Goal: Navigation & Orientation: Find specific page/section

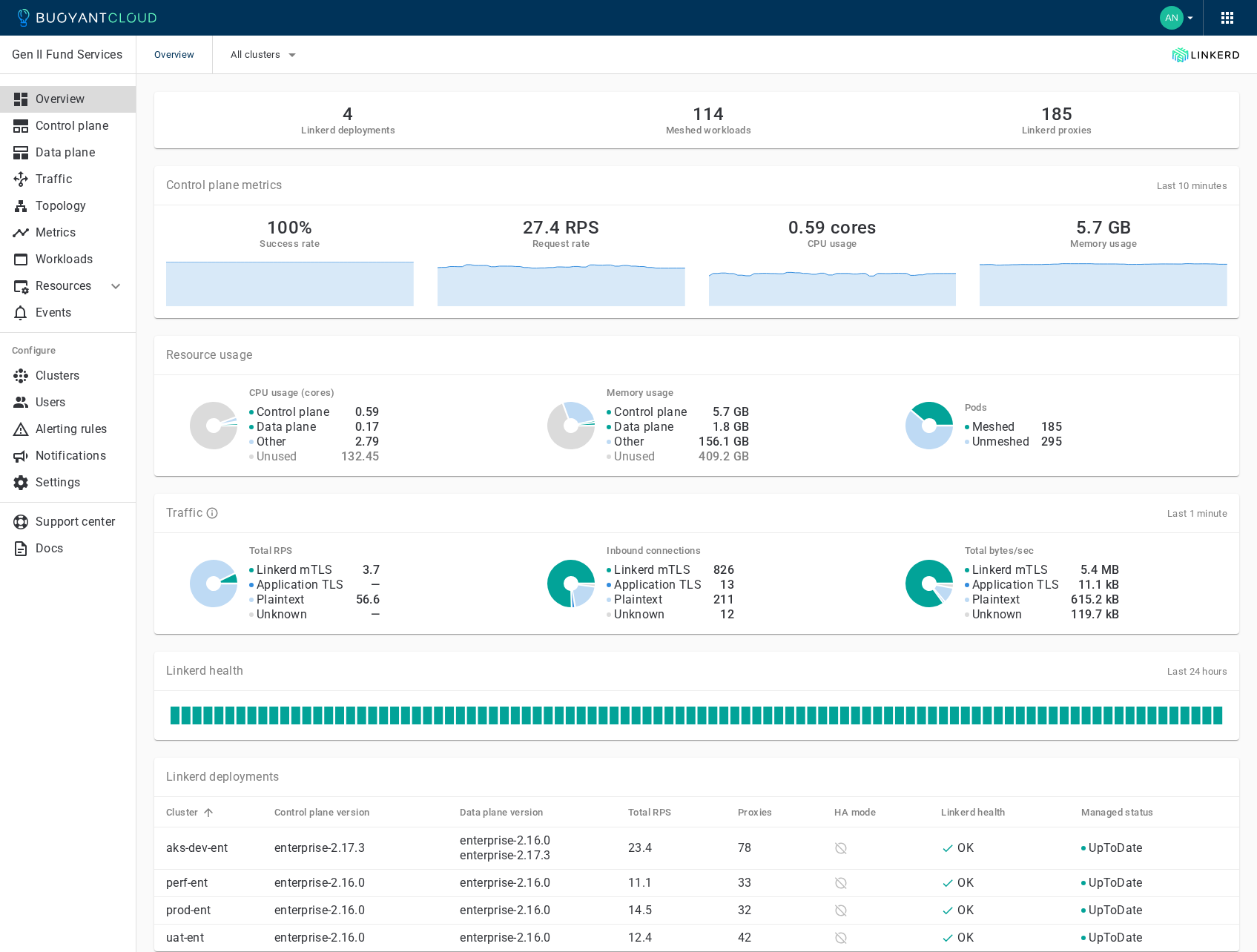
click at [1193, 18] on icon "button" at bounding box center [1190, 17] width 13 height 13
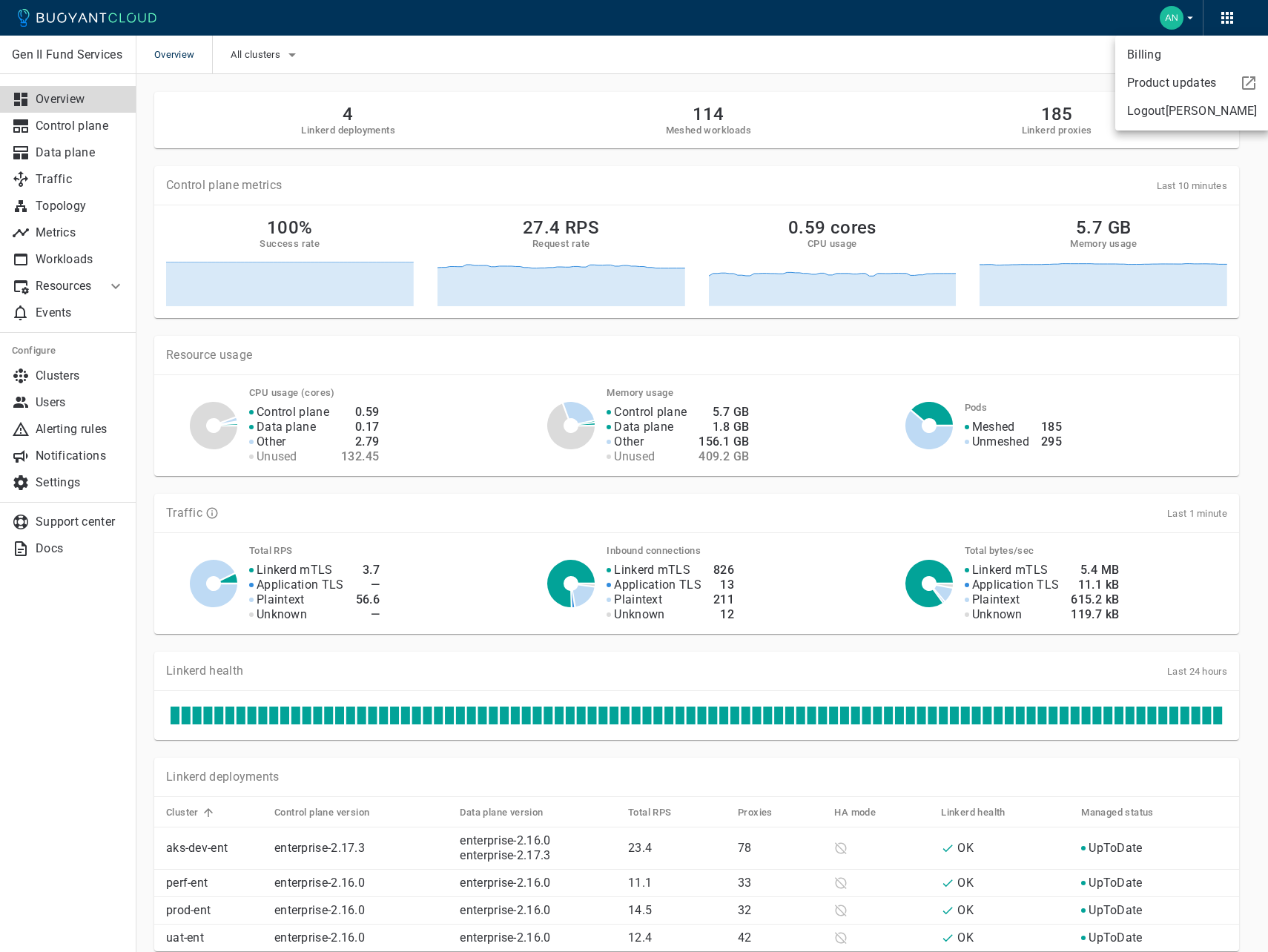
click at [1154, 54] on link "Billing" at bounding box center [1192, 54] width 154 height 26
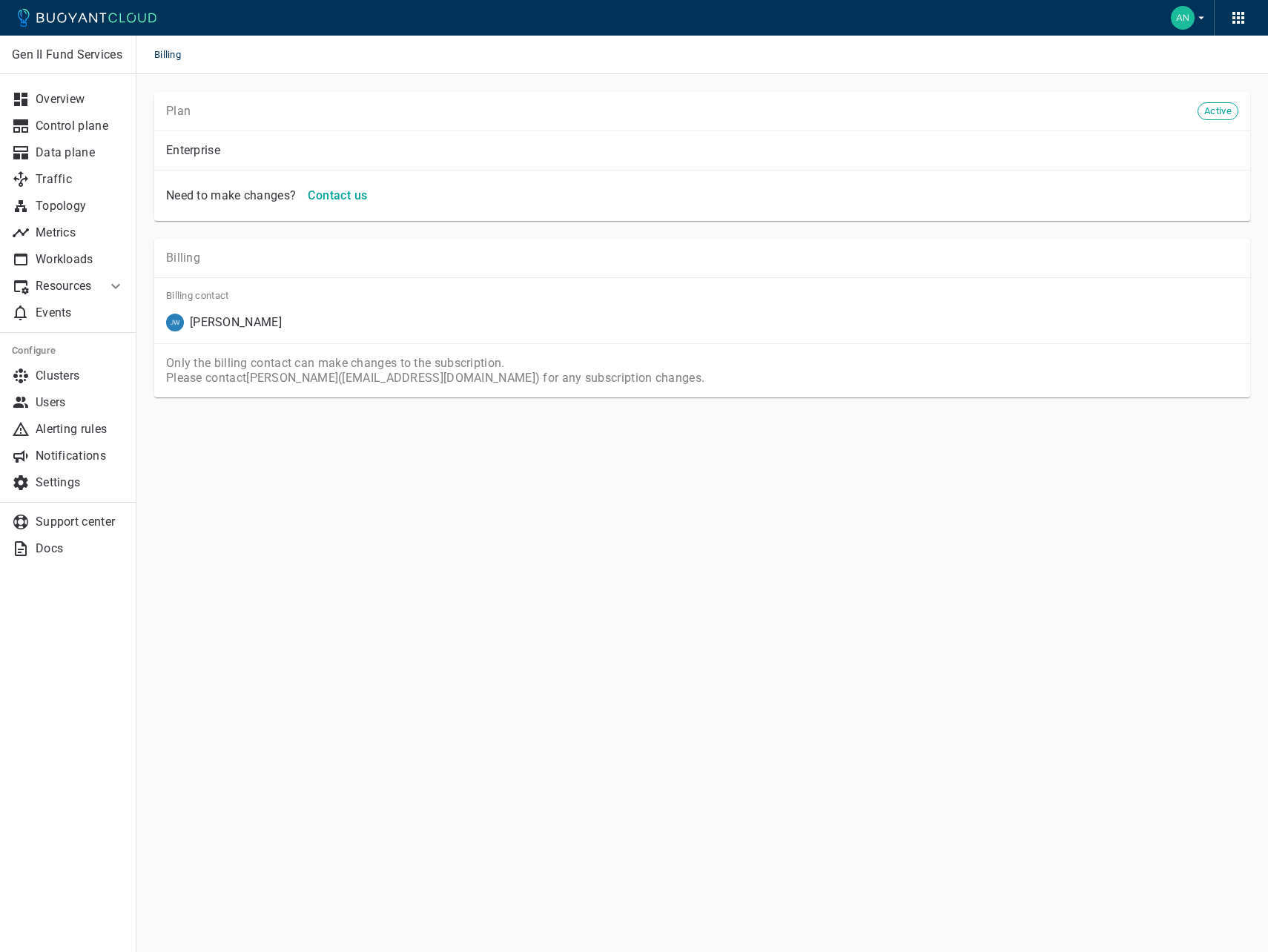
click at [200, 147] on p "Enterprise" at bounding box center [702, 150] width 1072 height 15
click at [189, 149] on p "Enterprise" at bounding box center [702, 150] width 1072 height 15
click at [68, 481] on p "Settings" at bounding box center [80, 483] width 89 height 15
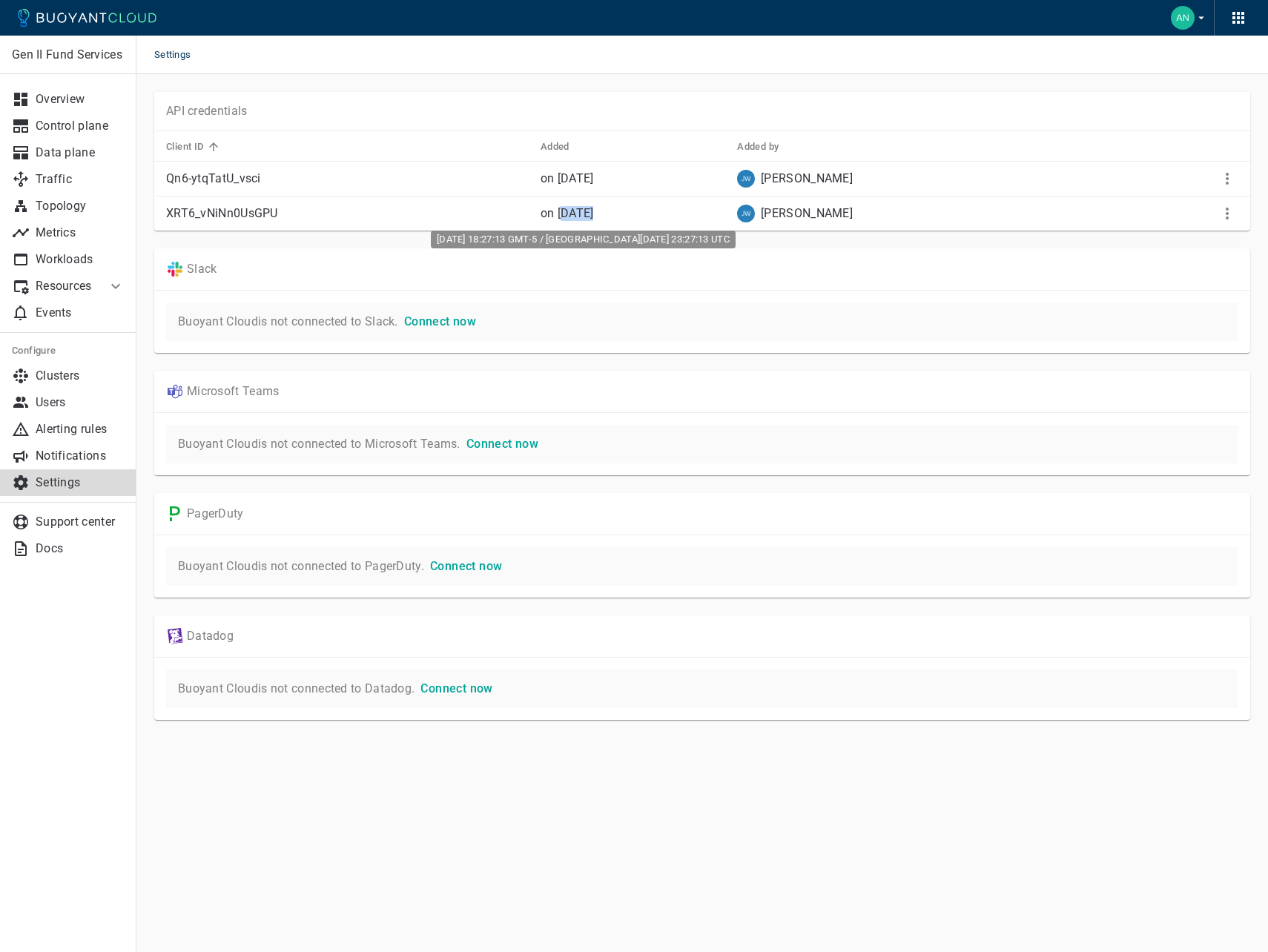
drag, startPoint x: 559, startPoint y: 214, endPoint x: 592, endPoint y: 215, distance: 33.0
click at [592, 215] on relative-time "on Sep 27, 2024" at bounding box center [567, 213] width 54 height 14
drag, startPoint x: 592, startPoint y: 215, endPoint x: 613, endPoint y: 214, distance: 21.0
click at [594, 214] on relative-time "on Sep 27, 2024" at bounding box center [567, 213] width 54 height 14
drag, startPoint x: 552, startPoint y: 213, endPoint x: 582, endPoint y: 211, distance: 30.1
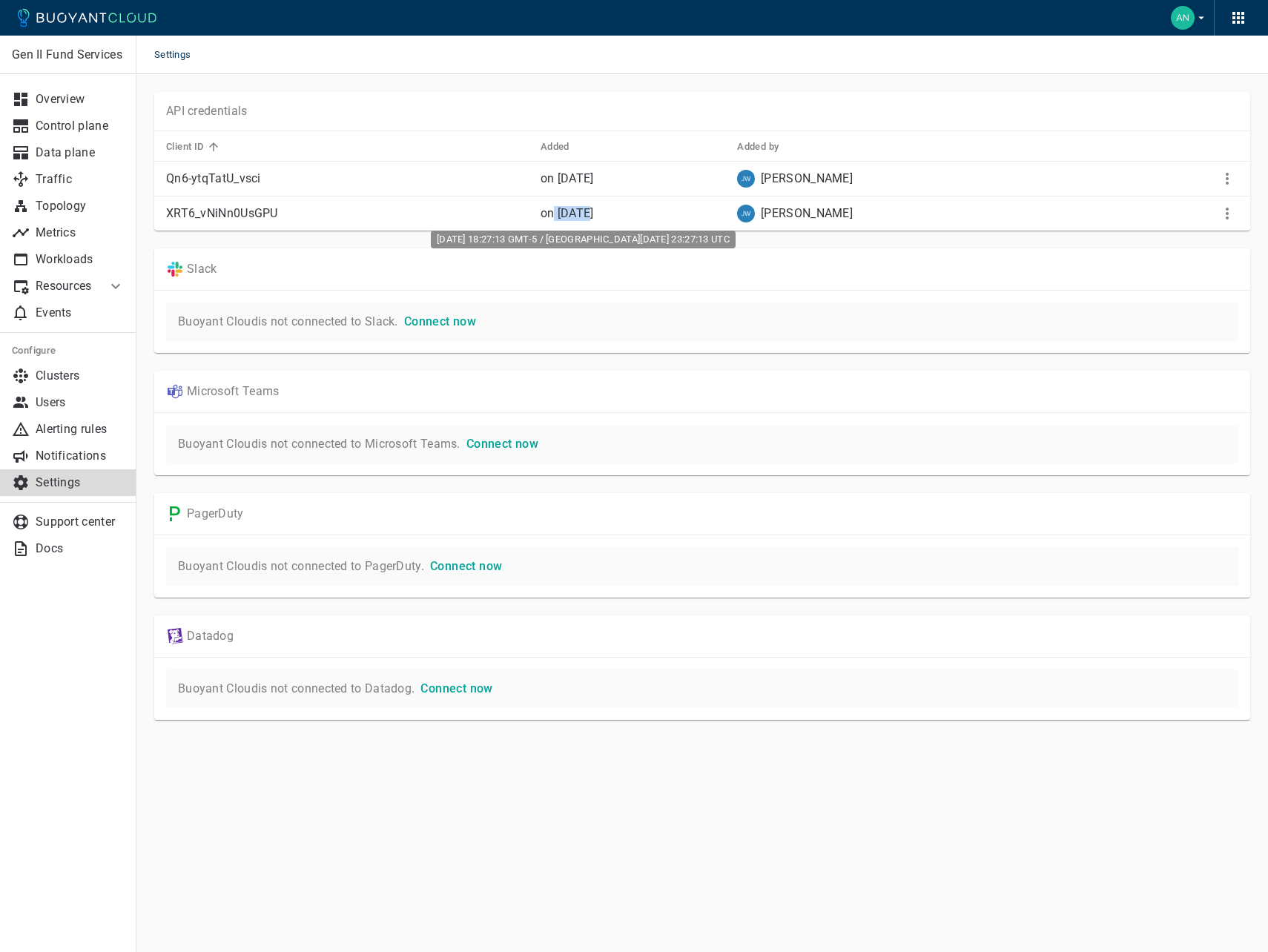
click at [582, 211] on relative-time "on Sep 27, 2024" at bounding box center [567, 213] width 54 height 14
click at [1228, 219] on icon "More" at bounding box center [1228, 214] width 18 height 18
click at [1250, 84] on div at bounding box center [634, 476] width 1268 height 952
click at [1200, 14] on icon "button" at bounding box center [1201, 17] width 13 height 13
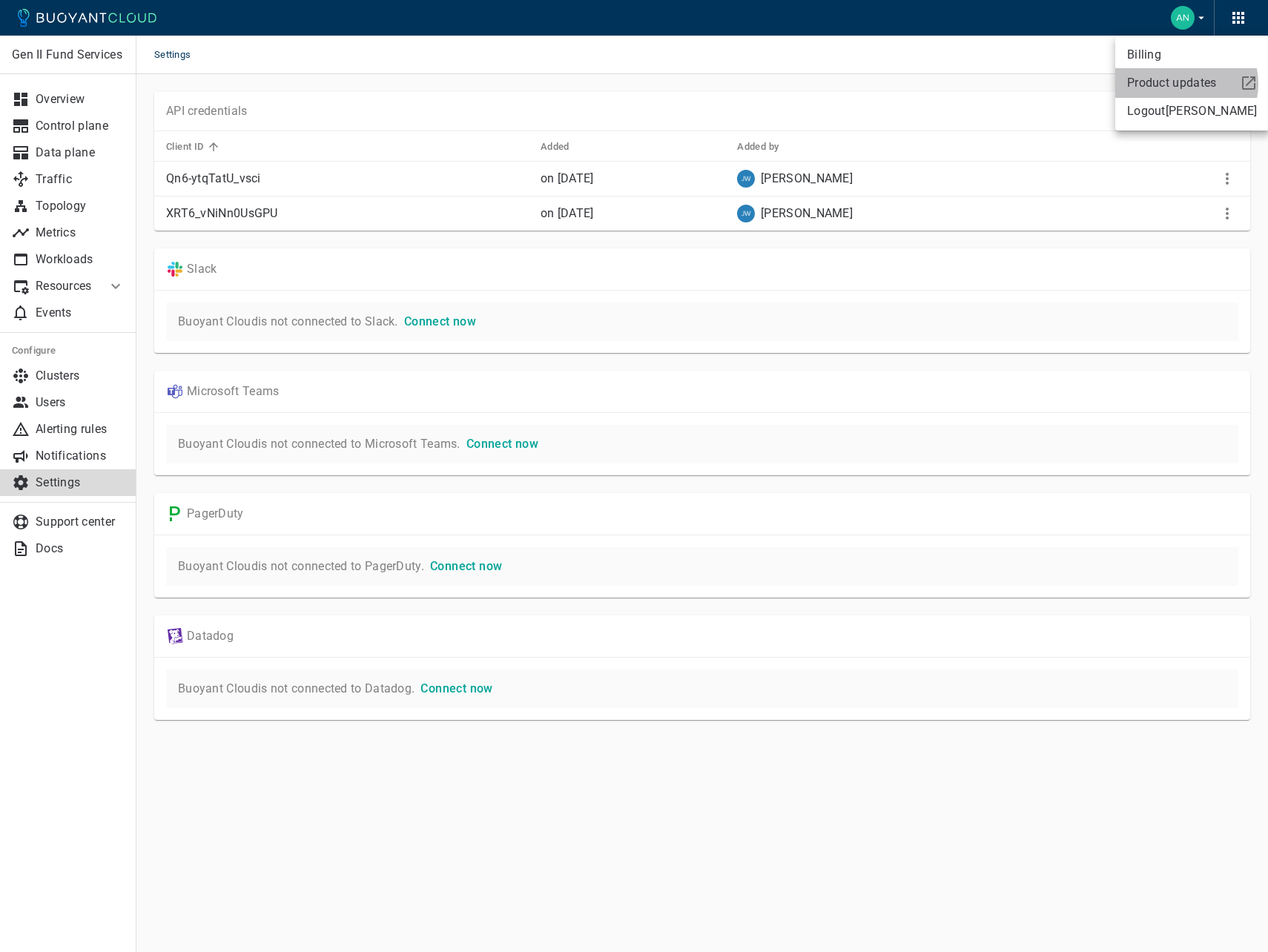
click at [1183, 84] on div "Product updates" at bounding box center [1169, 79] width 96 height 21
click at [1233, 23] on icon "button" at bounding box center [1238, 17] width 12 height 12
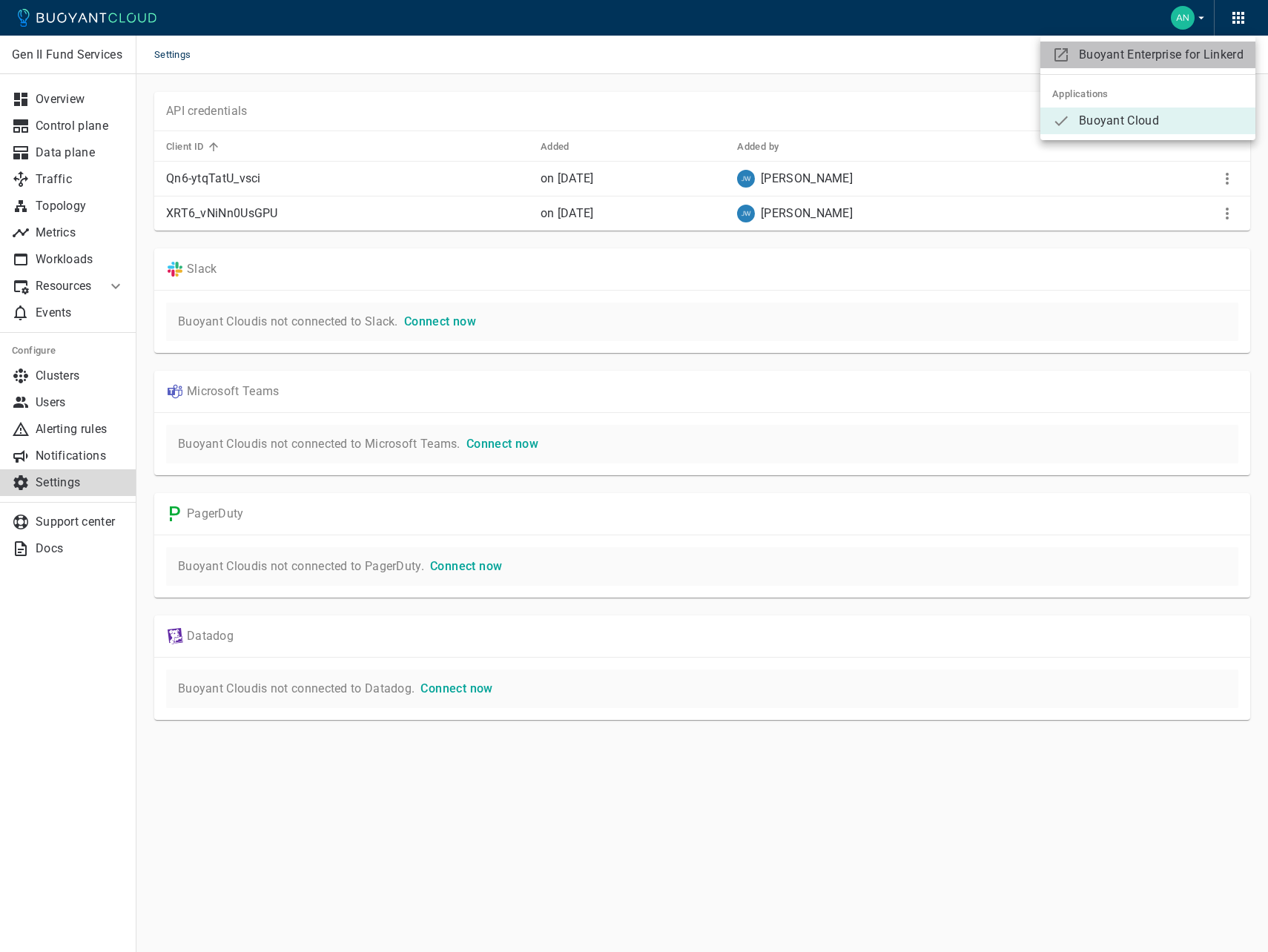
click at [1165, 54] on span "Buoyant Enterprise for Linkerd" at bounding box center [1162, 55] width 165 height 15
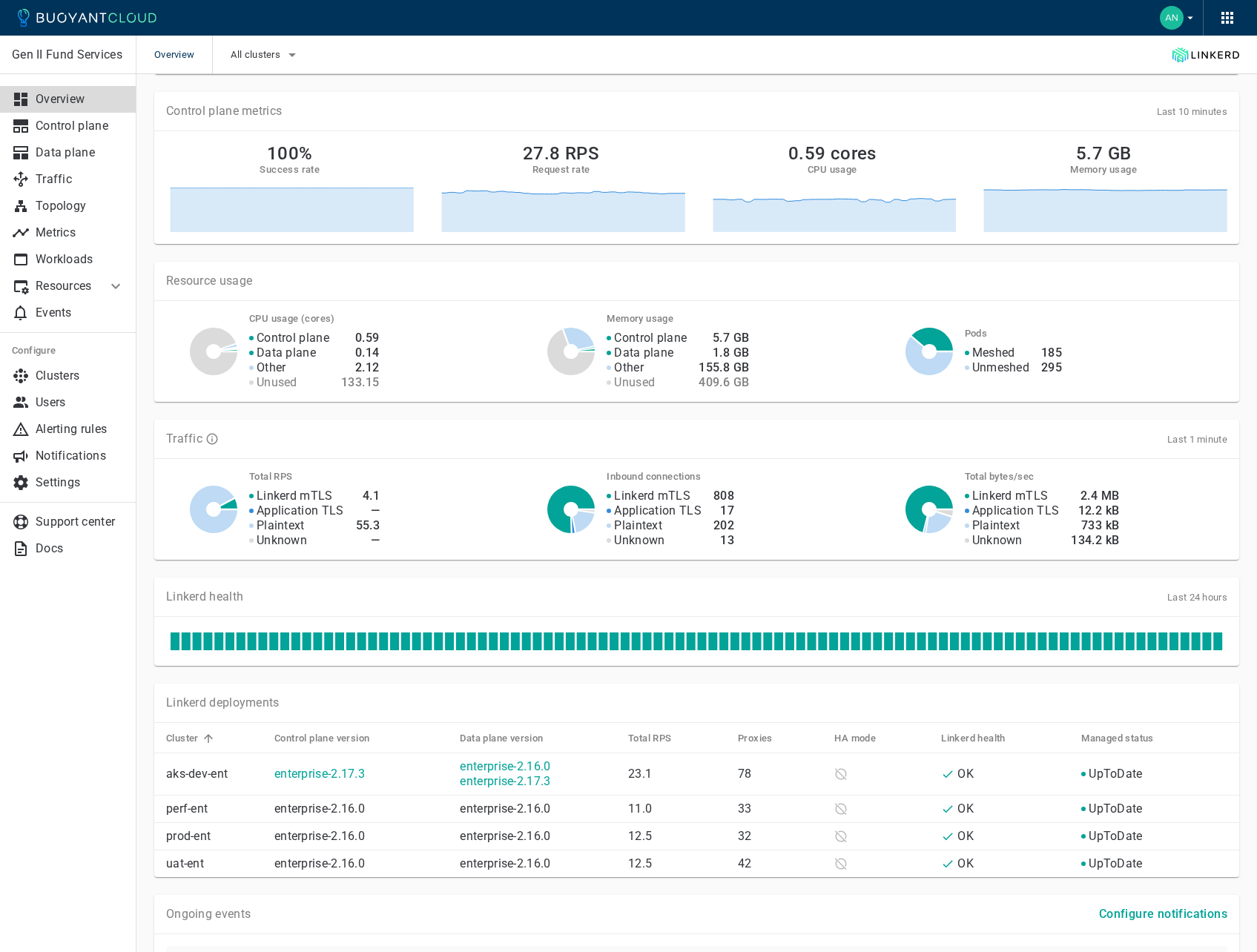
scroll to position [148, 0]
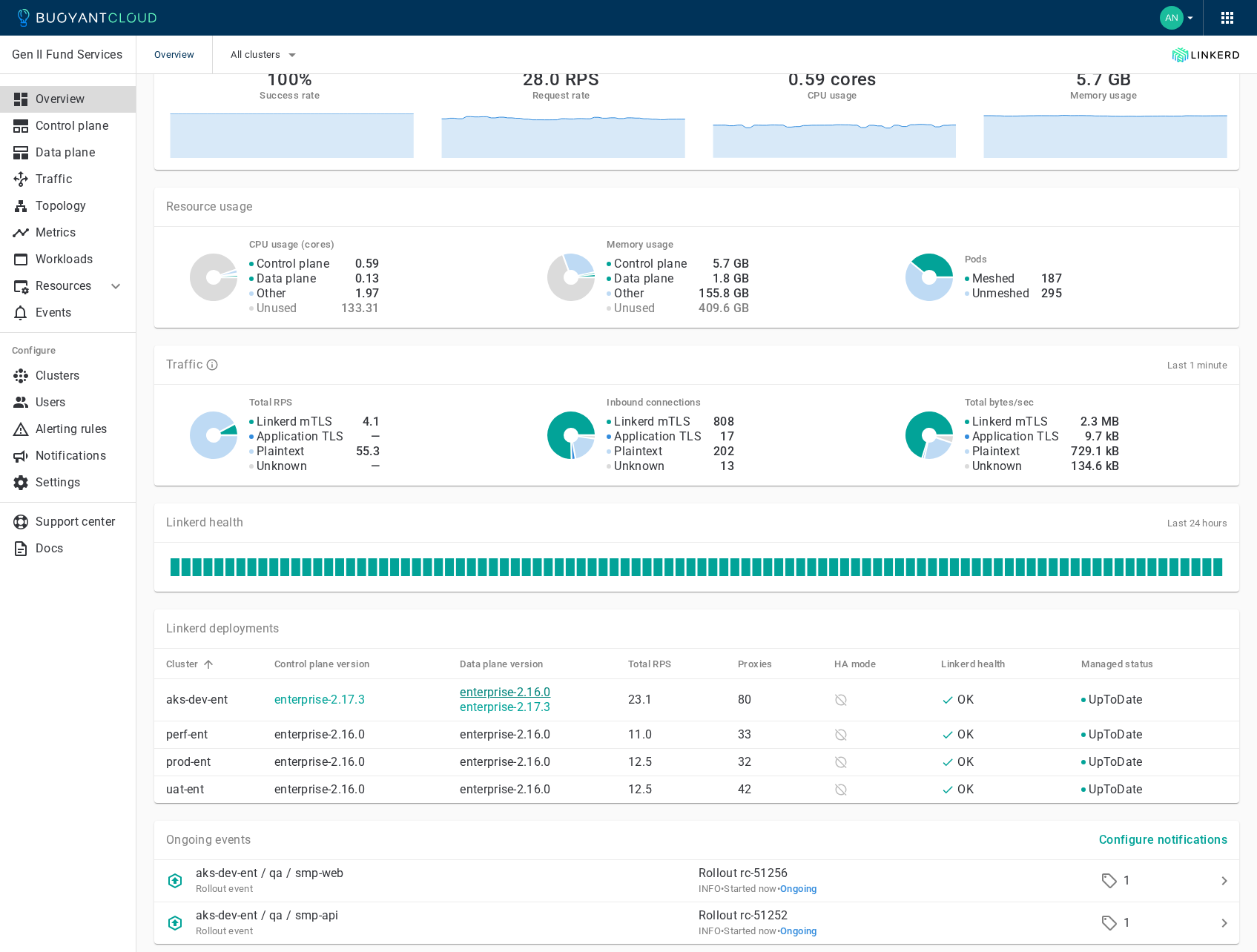
click at [526, 693] on link "enterprise-2.16.0" at bounding box center [505, 692] width 91 height 14
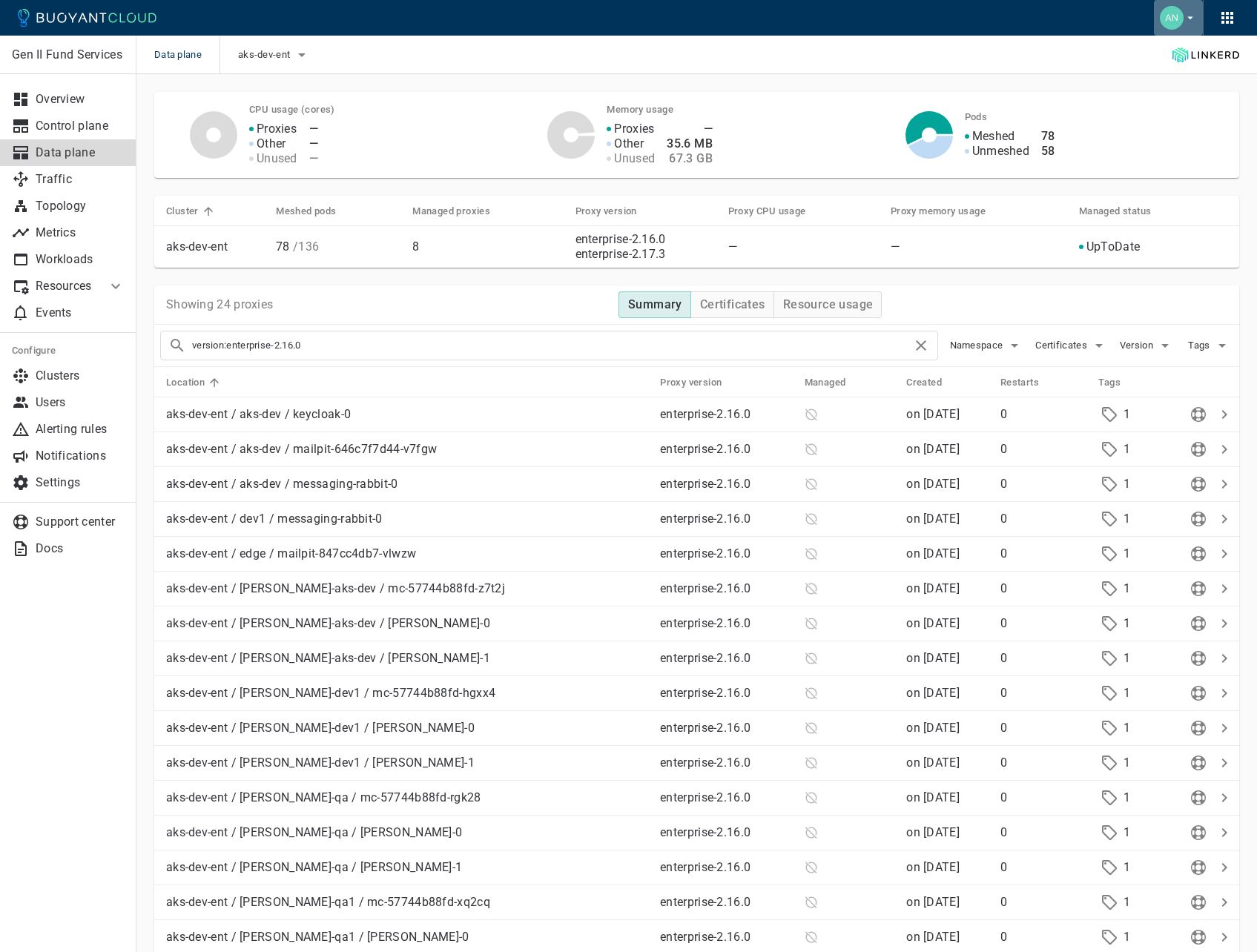
click at [1189, 21] on icon "button" at bounding box center [1190, 17] width 13 height 13
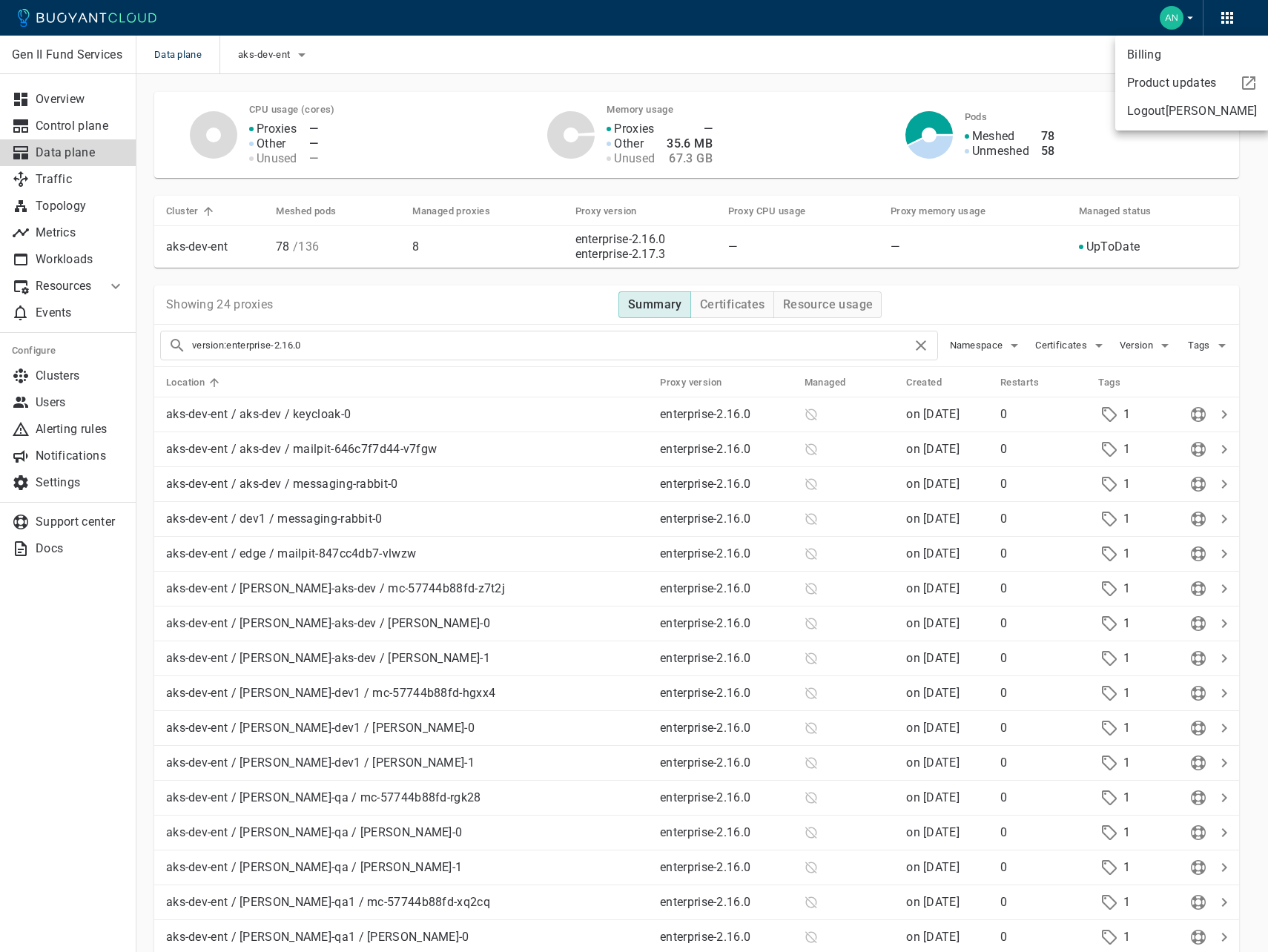
click at [1156, 51] on link "Billing" at bounding box center [1192, 54] width 154 height 26
click at [142, 662] on div at bounding box center [634, 476] width 1268 height 952
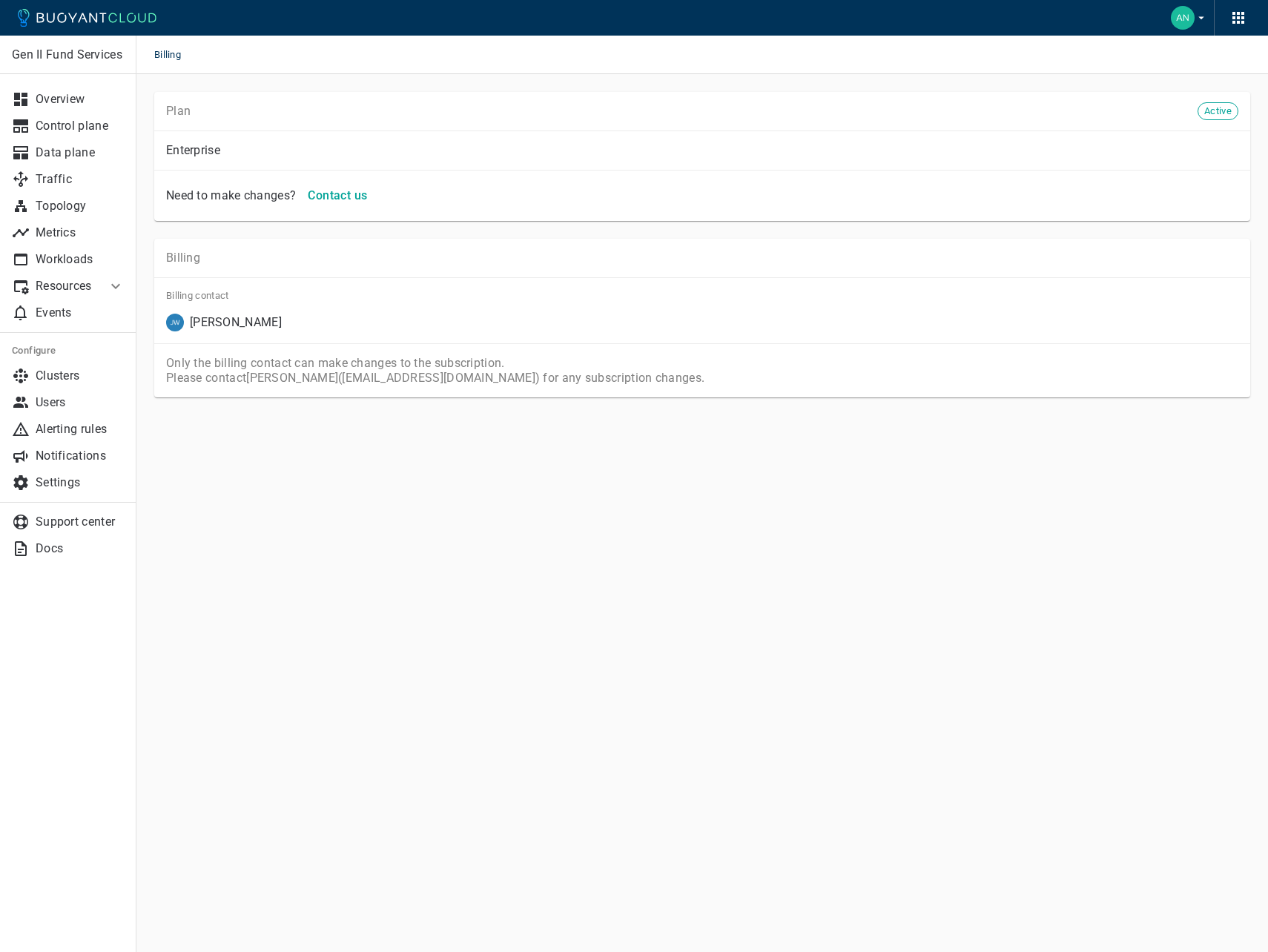
click at [185, 148] on p "Enterprise" at bounding box center [702, 150] width 1072 height 15
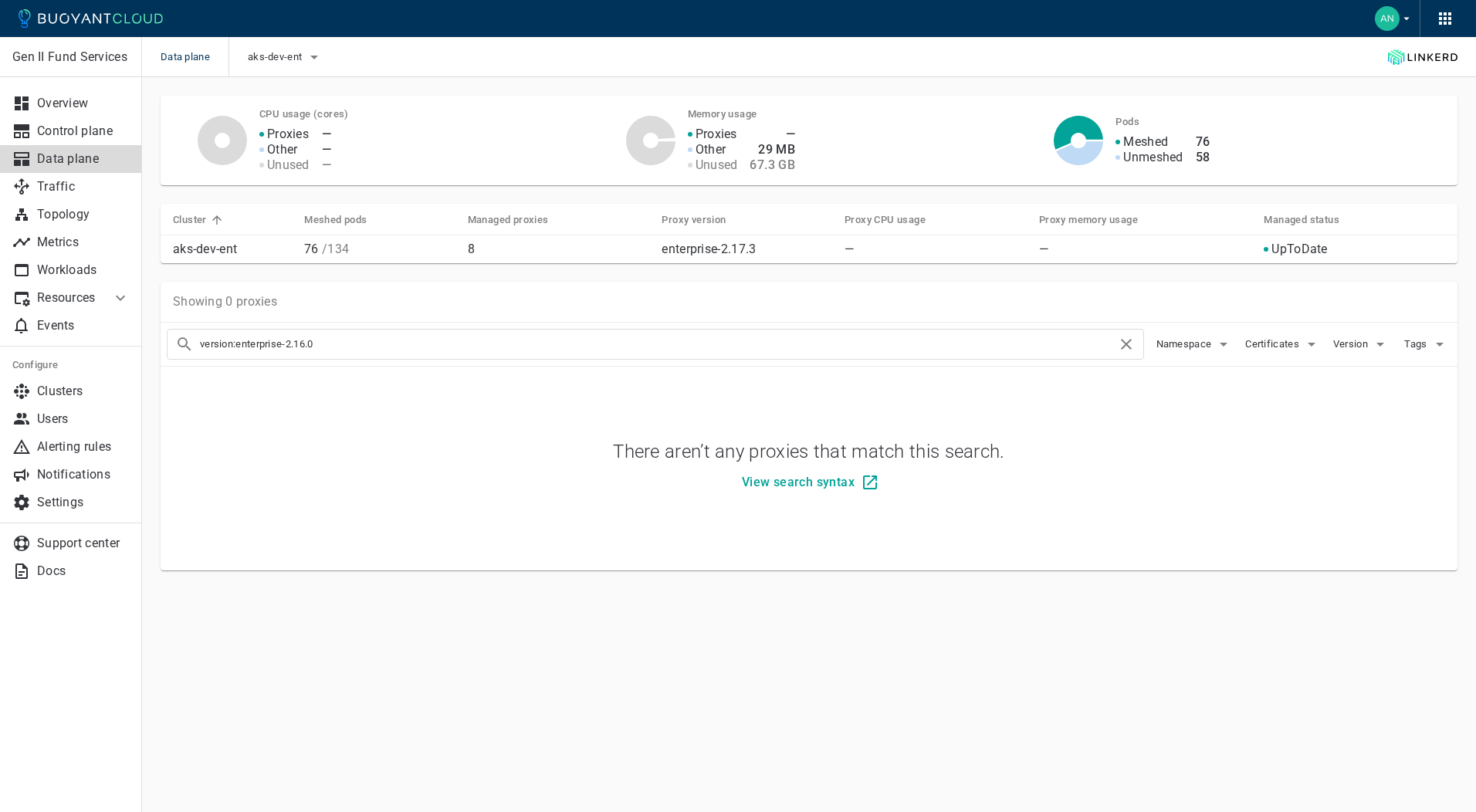
click at [58, 156] on p "Data plane" at bounding box center [83, 159] width 93 height 15
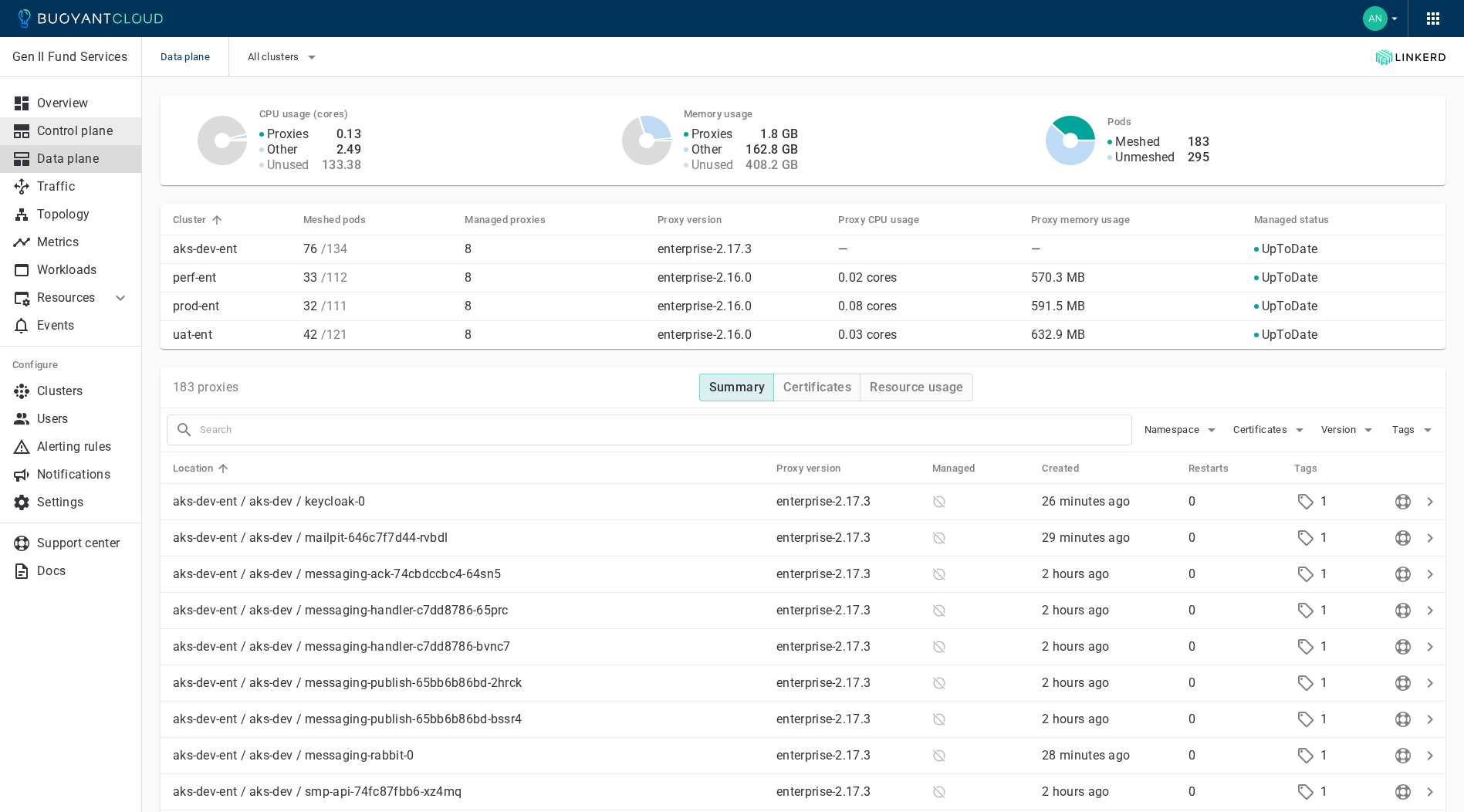
click at [83, 124] on p "Control plane" at bounding box center [83, 131] width 93 height 15
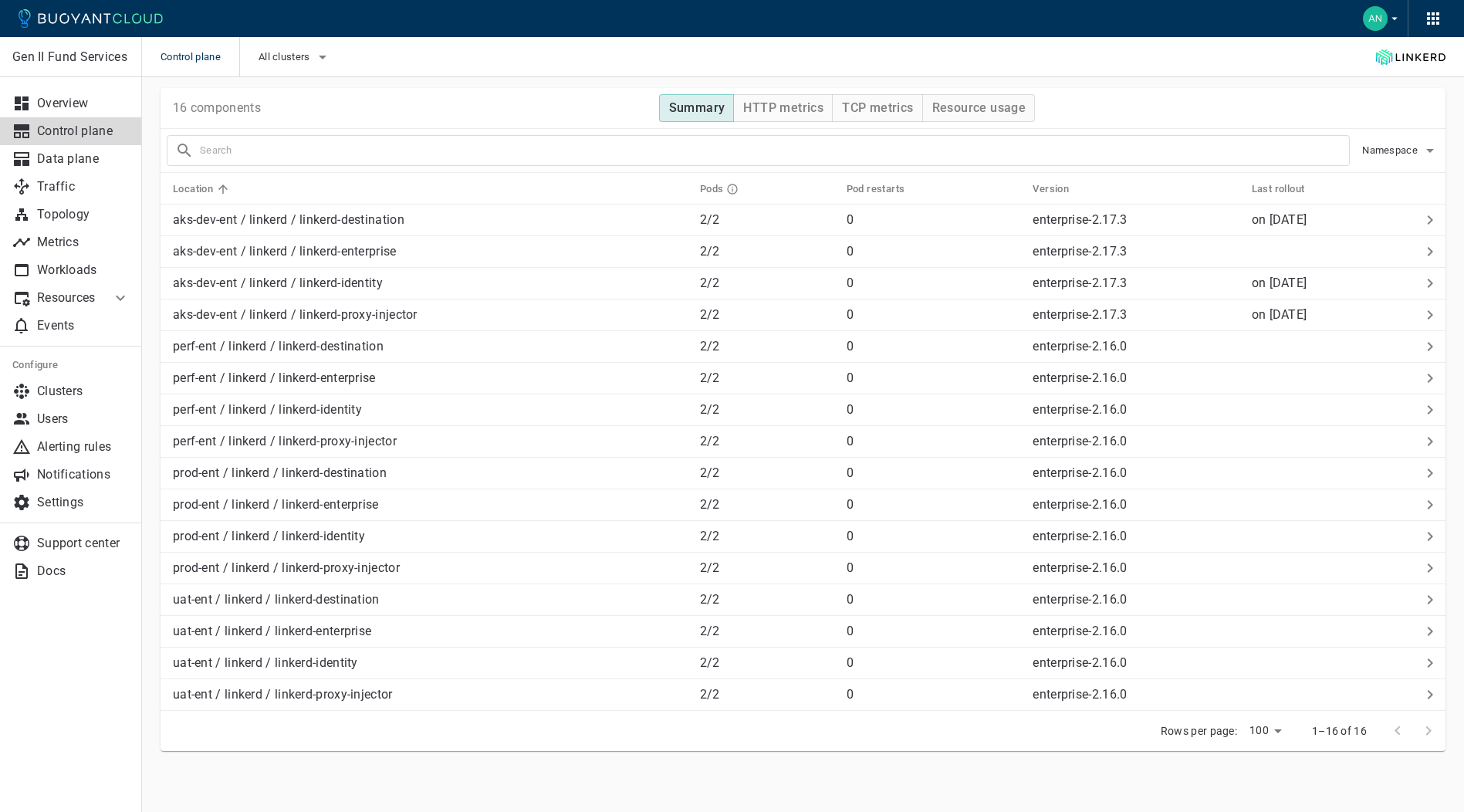
scroll to position [494, 0]
